Goal: Task Accomplishment & Management: Complete application form

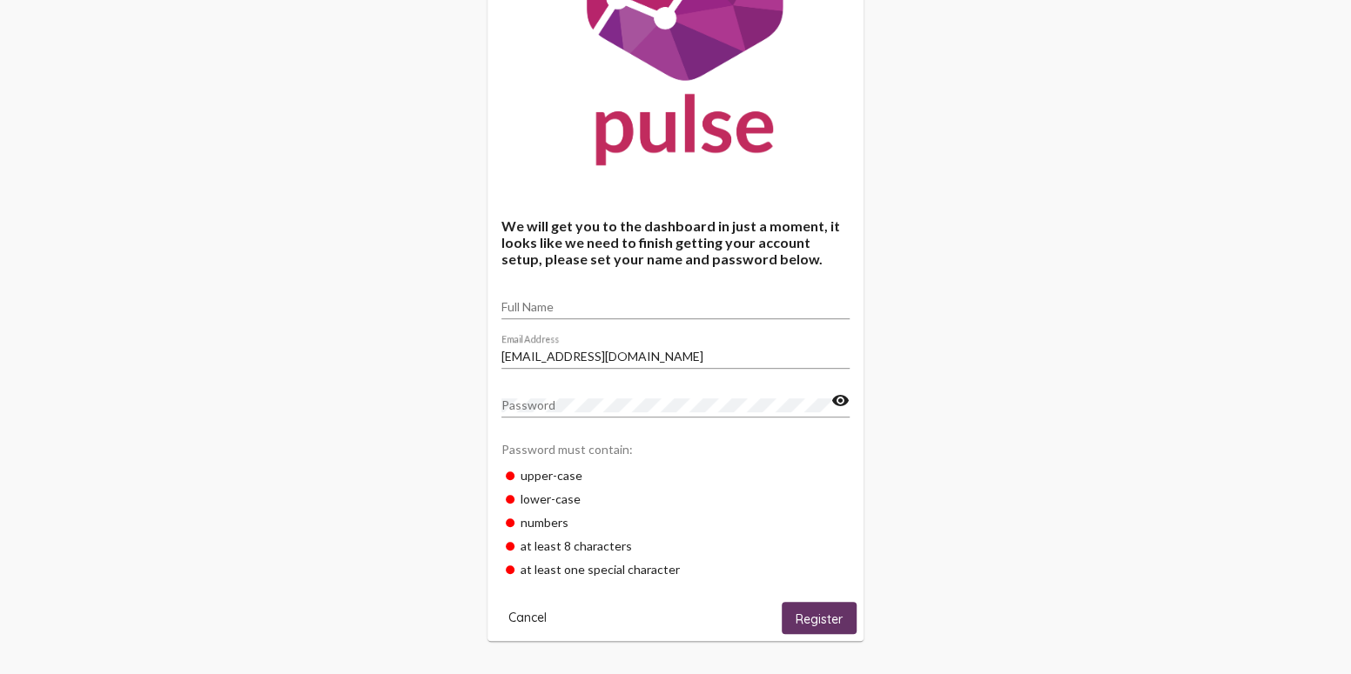
scroll to position [182, 0]
click at [821, 615] on span "Register" at bounding box center [818, 618] width 47 height 16
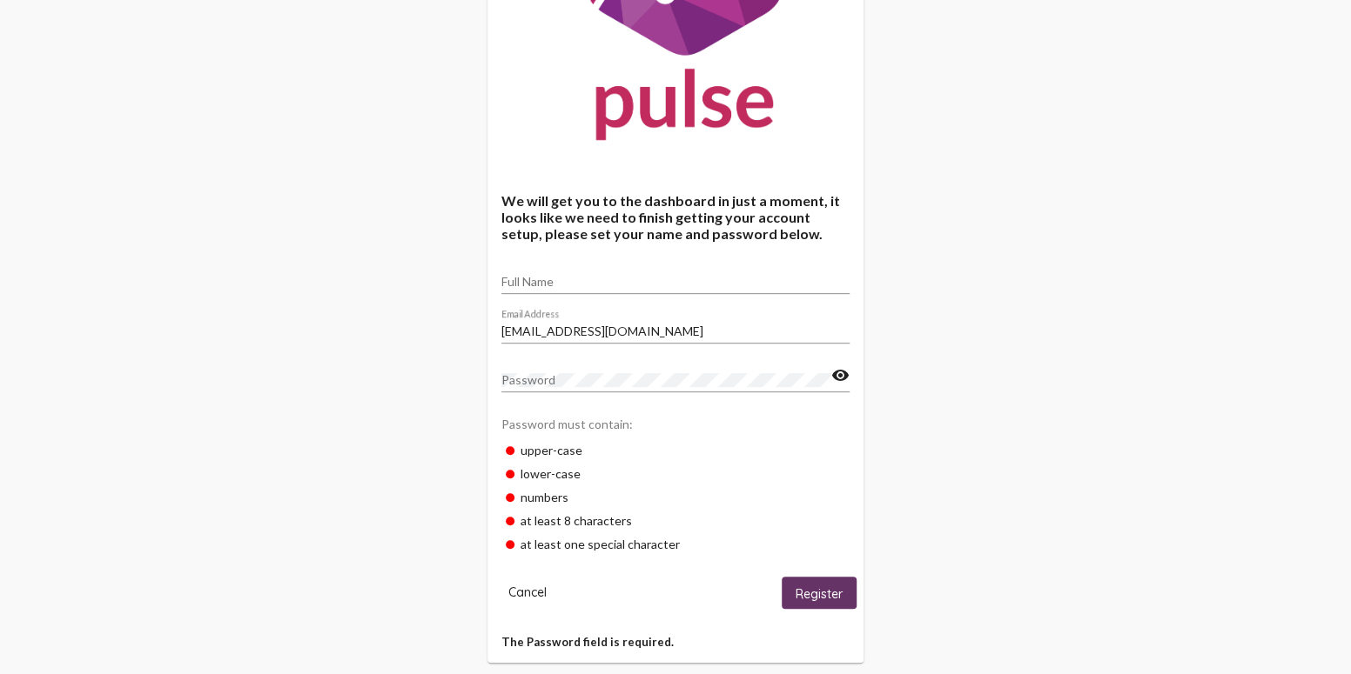
scroll to position [229, 0]
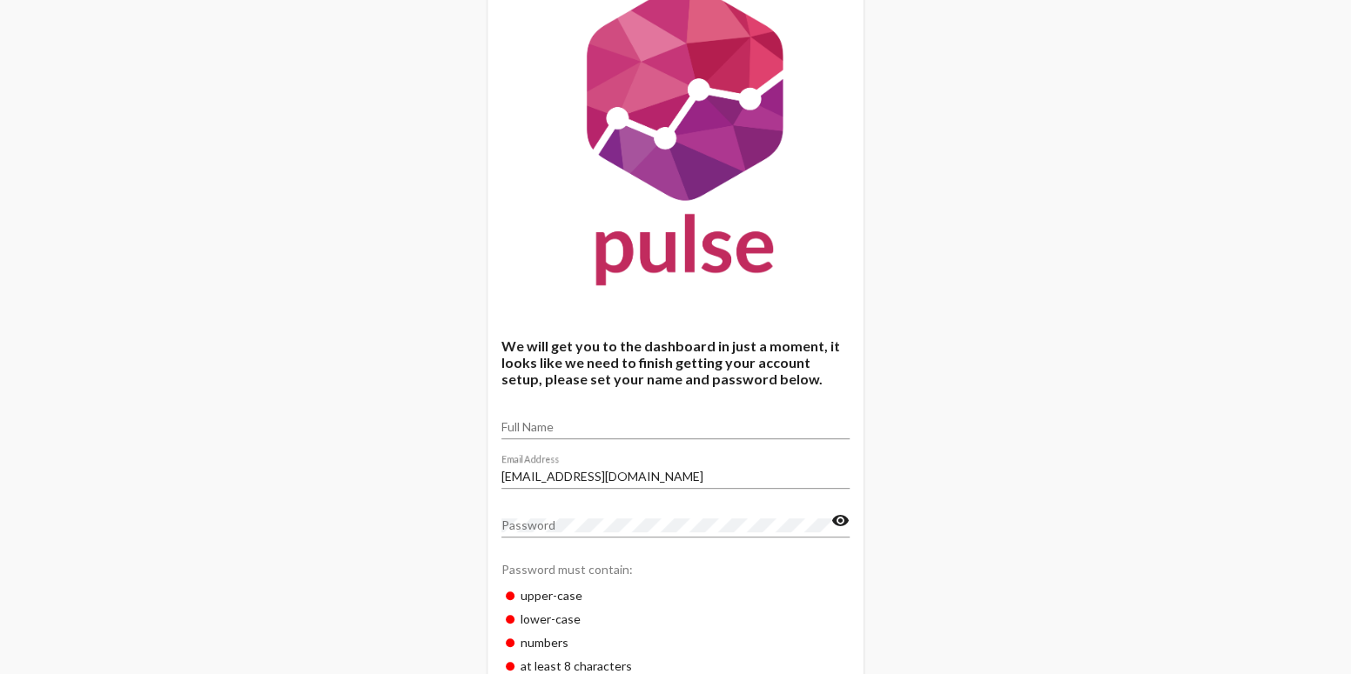
scroll to position [182, 0]
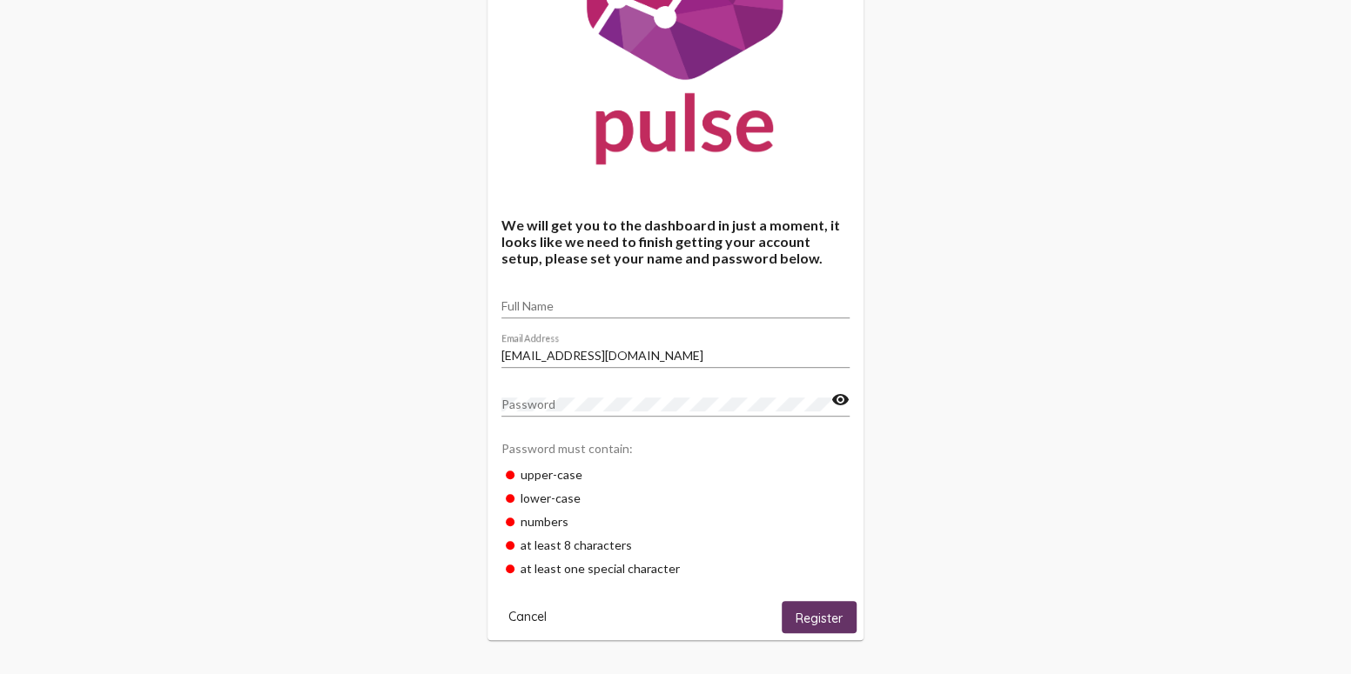
click at [525, 295] on div "Full Name" at bounding box center [675, 302] width 348 height 34
type input "[PERSON_NAME]"
click at [815, 620] on span "Register" at bounding box center [818, 618] width 47 height 16
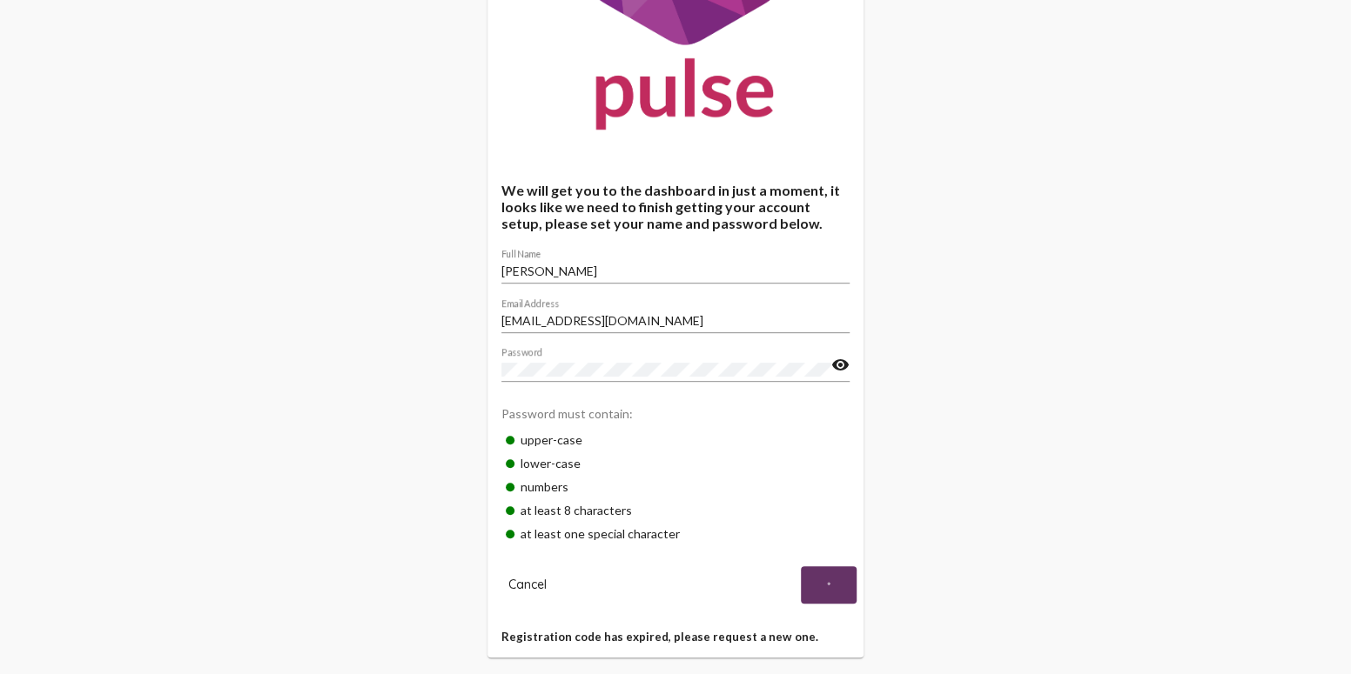
scroll to position [233, 0]
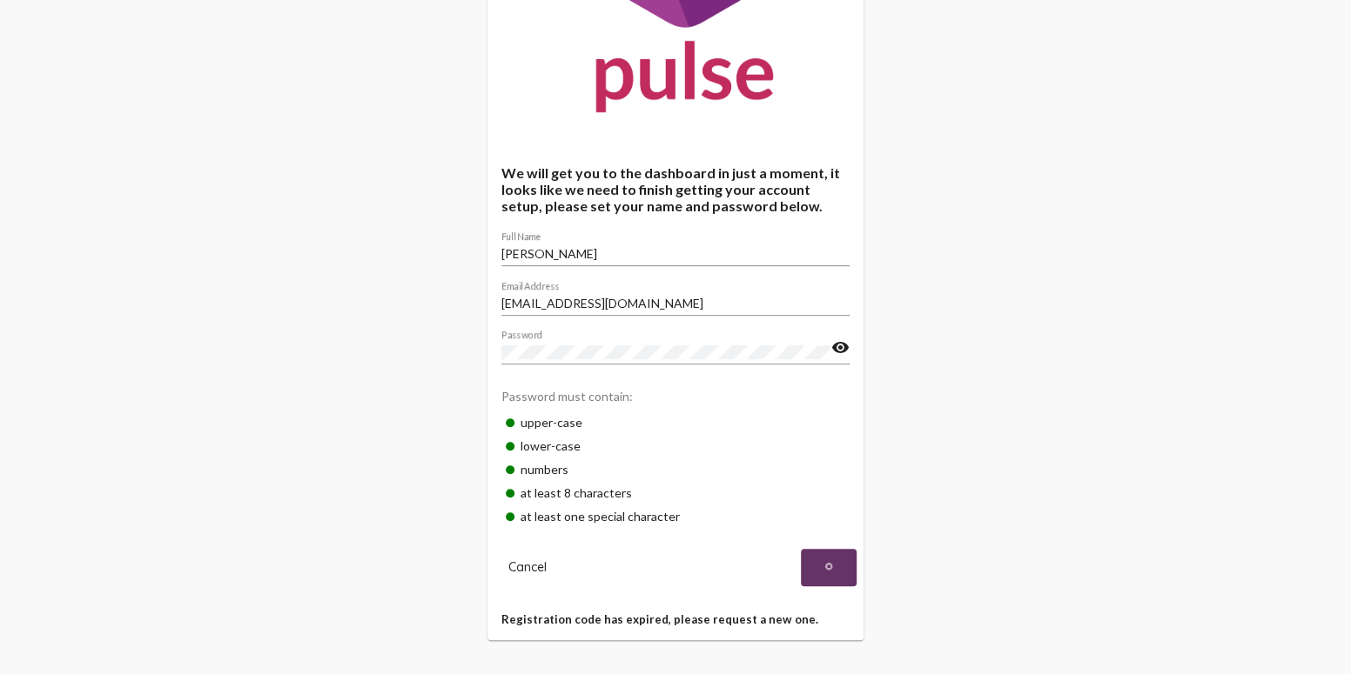
click at [837, 349] on mat-icon "visibility" at bounding box center [840, 348] width 18 height 21
